Goal: Navigation & Orientation: Find specific page/section

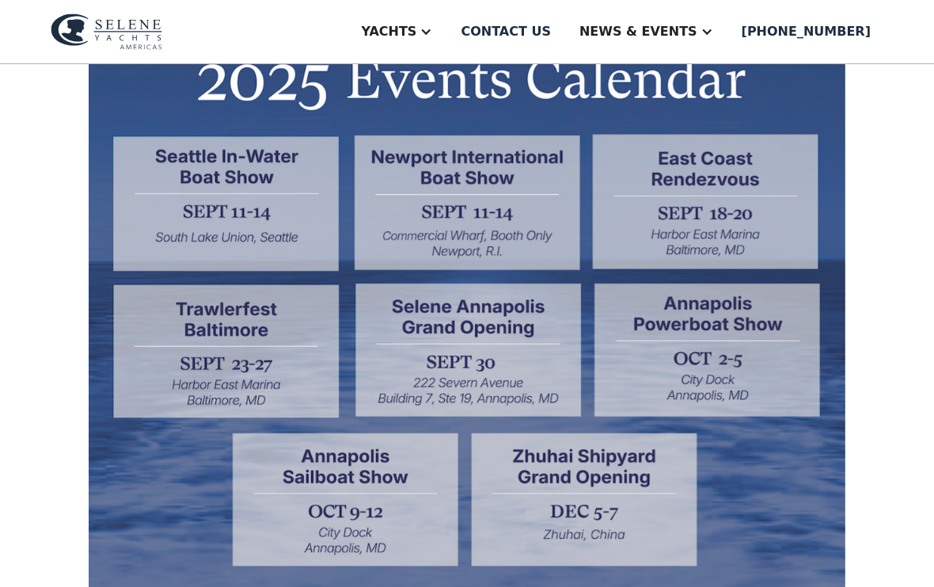
scroll to position [487, 0]
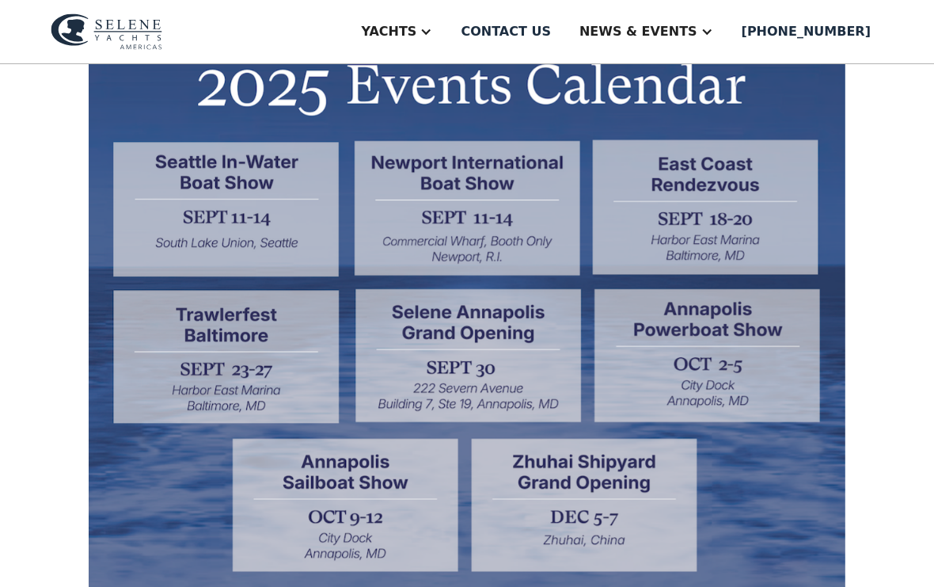
click at [736, 222] on img at bounding box center [467, 382] width 757 height 672
click at [747, 210] on img at bounding box center [467, 382] width 757 height 672
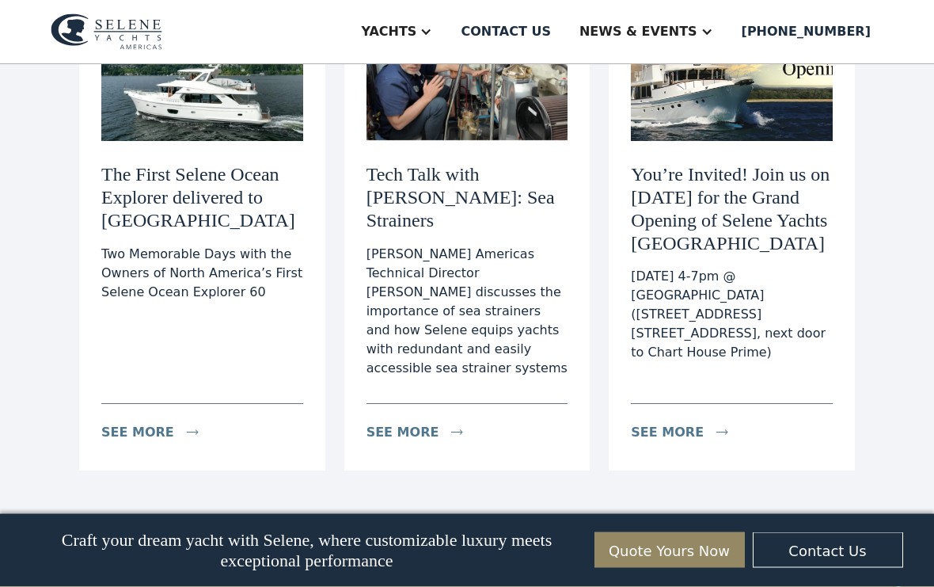
scroll to position [2734, 0]
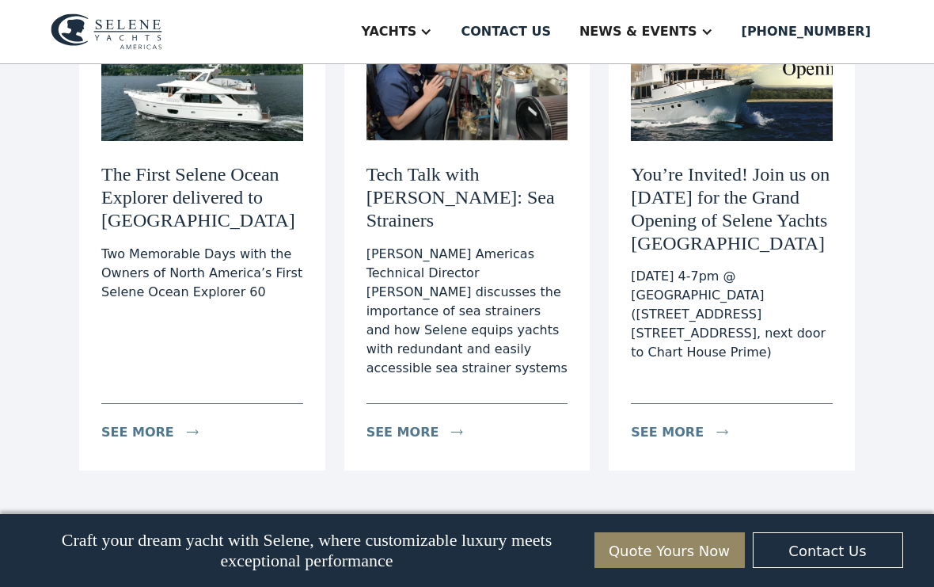
click at [688, 423] on div "see more" at bounding box center [667, 432] width 73 height 19
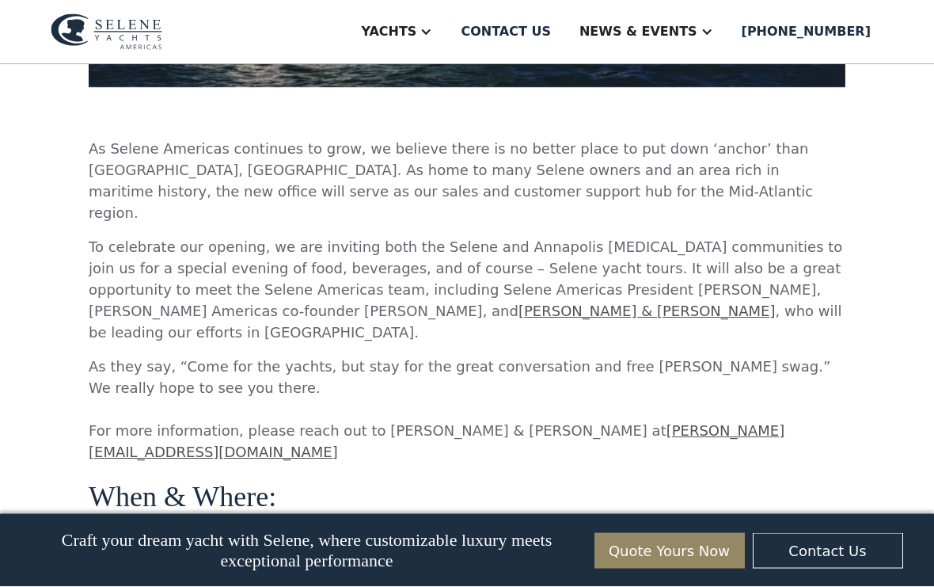
scroll to position [900, 0]
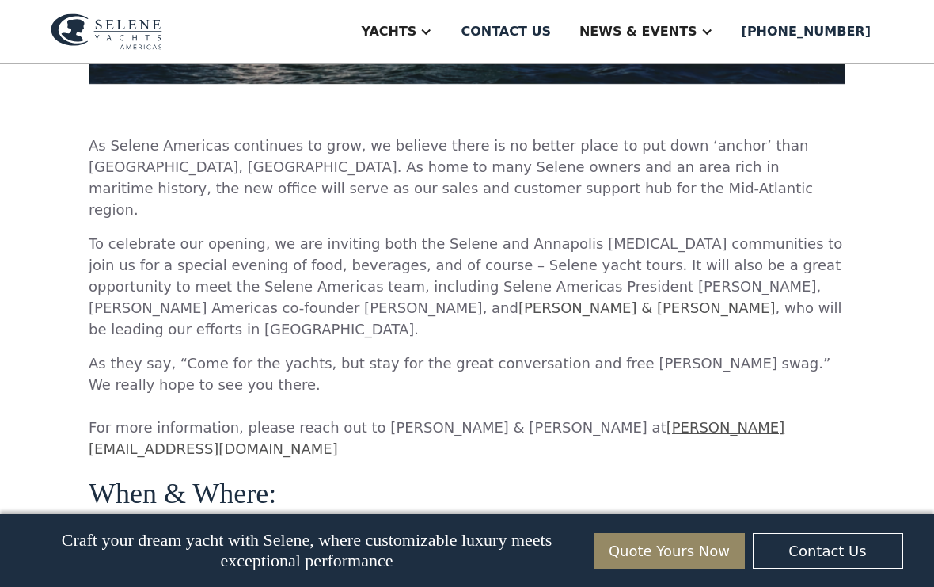
click at [847, 443] on div "You’re Invited! Join us on September 30th for the Grand Opening of Selene Yacht…" at bounding box center [467, 282] width 934 height 2236
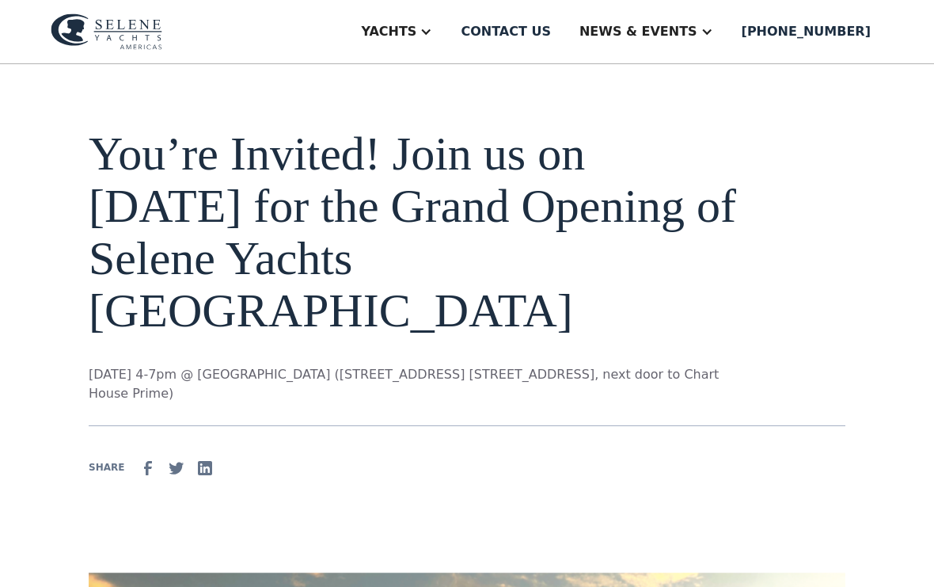
scroll to position [0, 0]
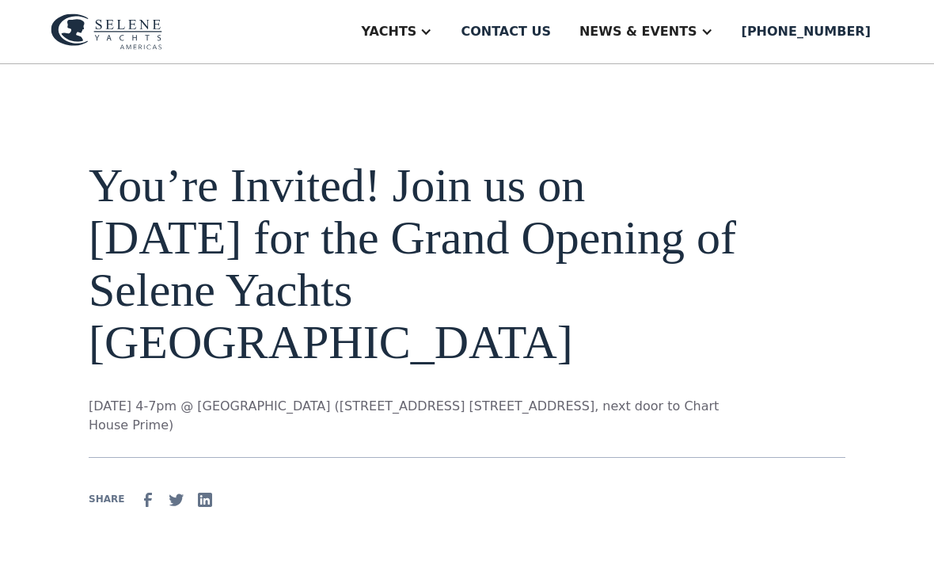
click at [432, 30] on div at bounding box center [426, 31] width 13 height 13
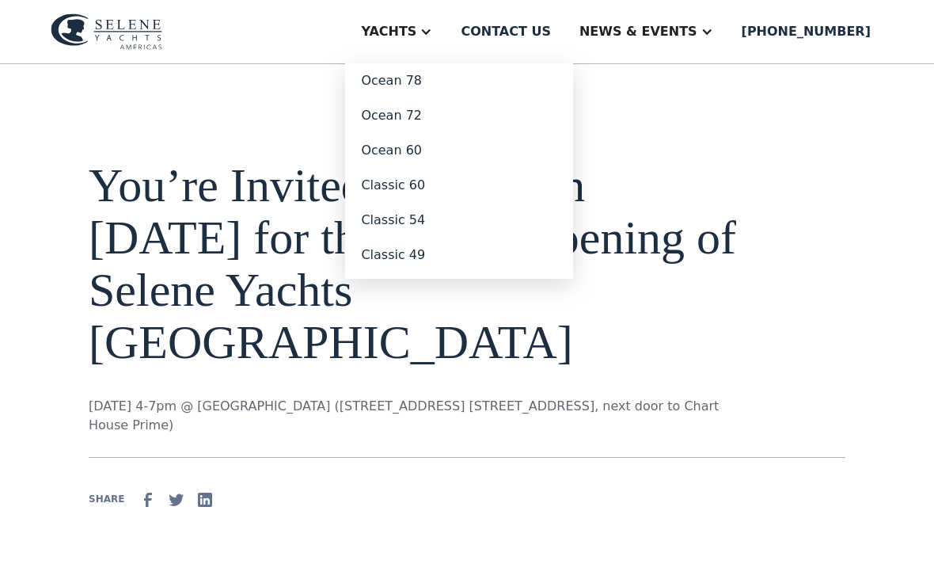
click at [453, 78] on link "Ocean 78" at bounding box center [459, 80] width 228 height 35
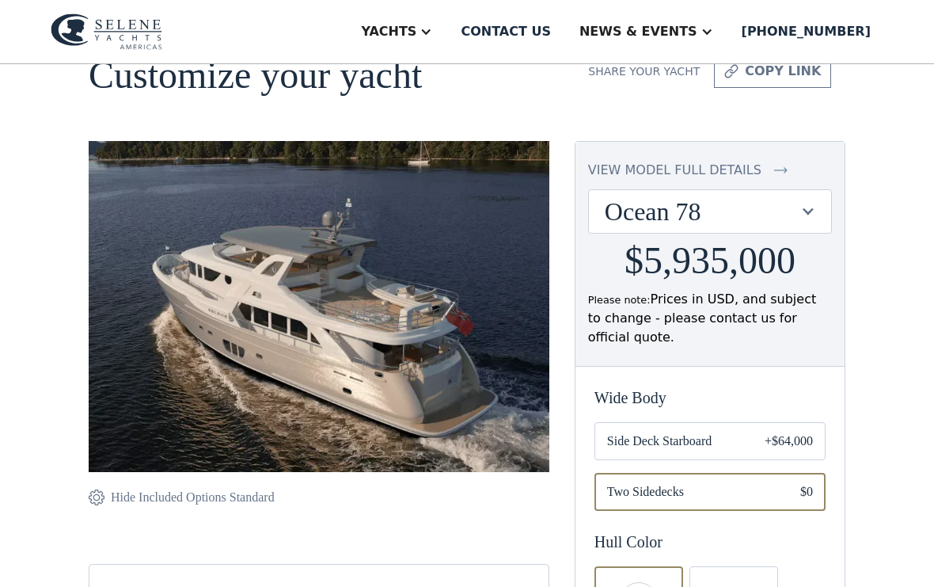
scroll to position [78, 0]
